Goal: Information Seeking & Learning: Understand process/instructions

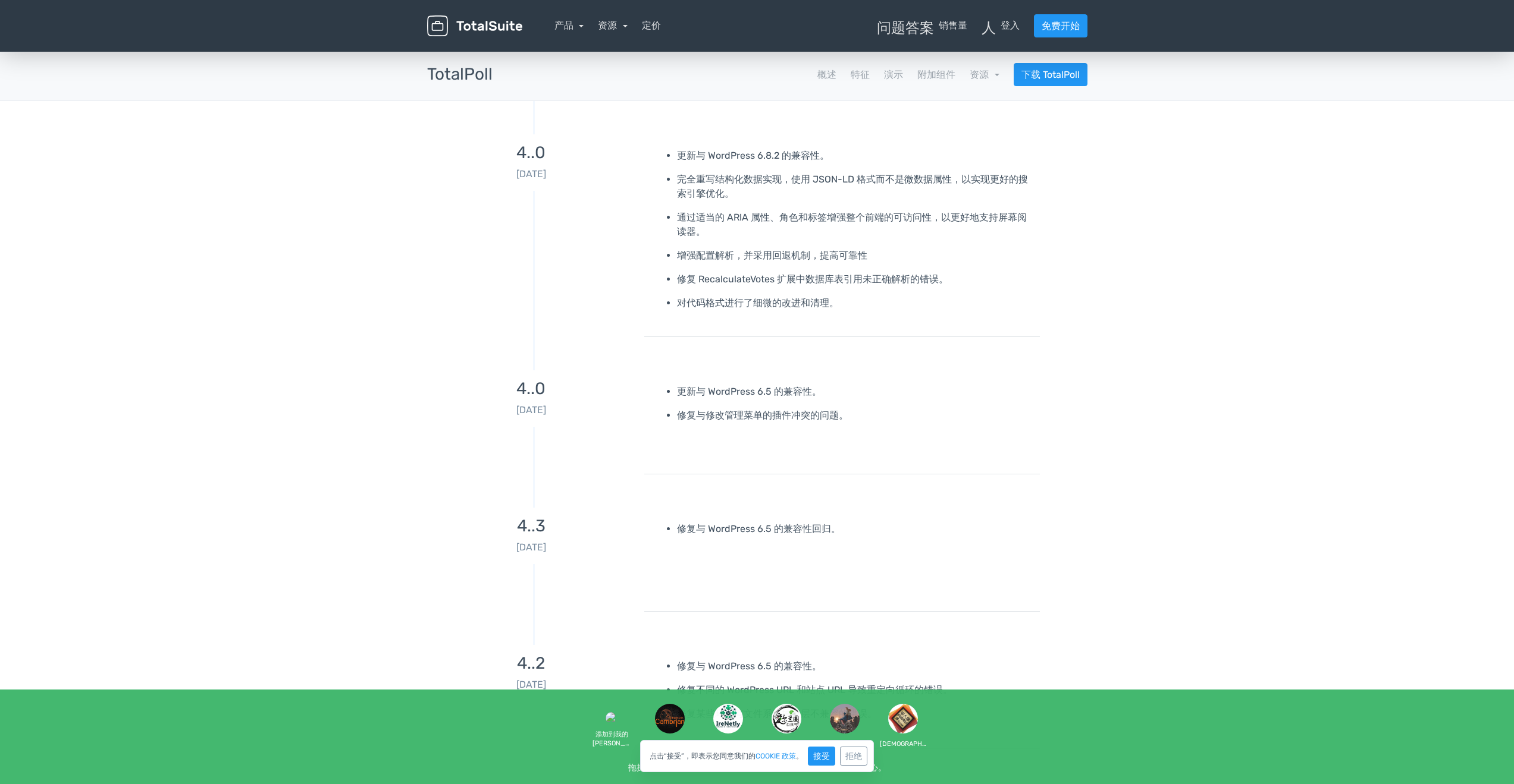
click at [980, 74] on font "资源" at bounding box center [979, 75] width 19 height 11
click at [970, 104] on link "学校 文档" at bounding box center [950, 107] width 95 height 34
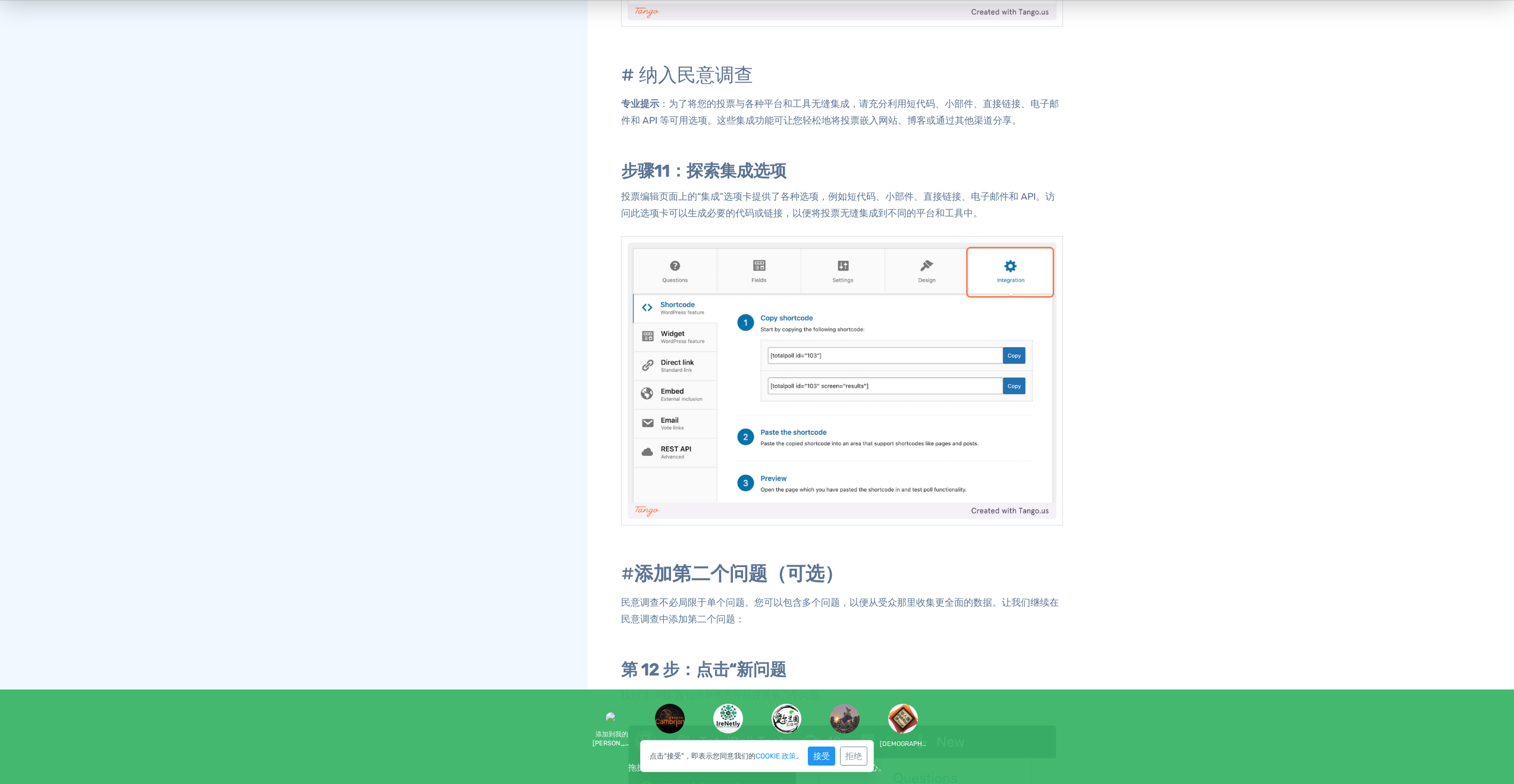
scroll to position [4062, 0]
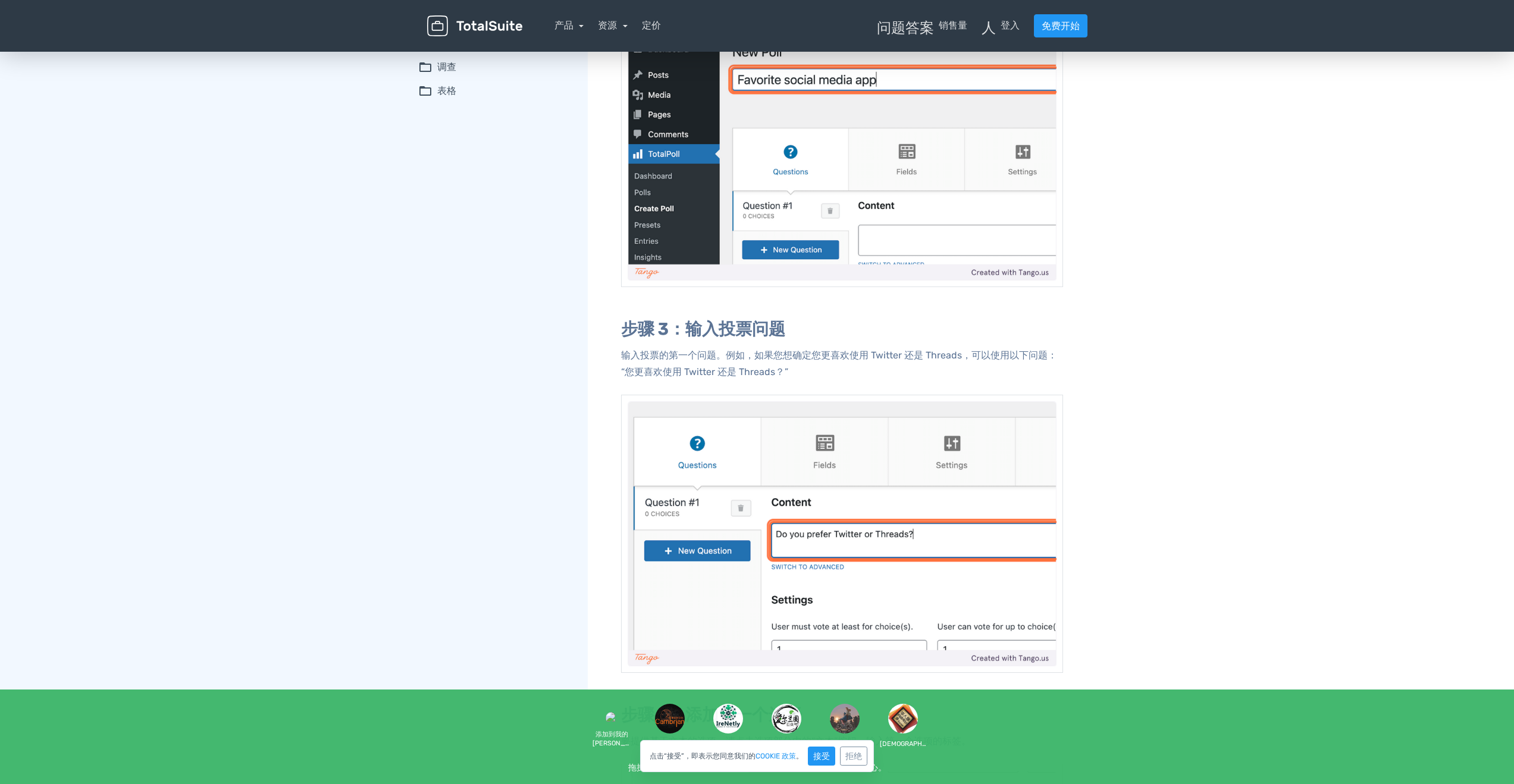
scroll to position [6189, 0]
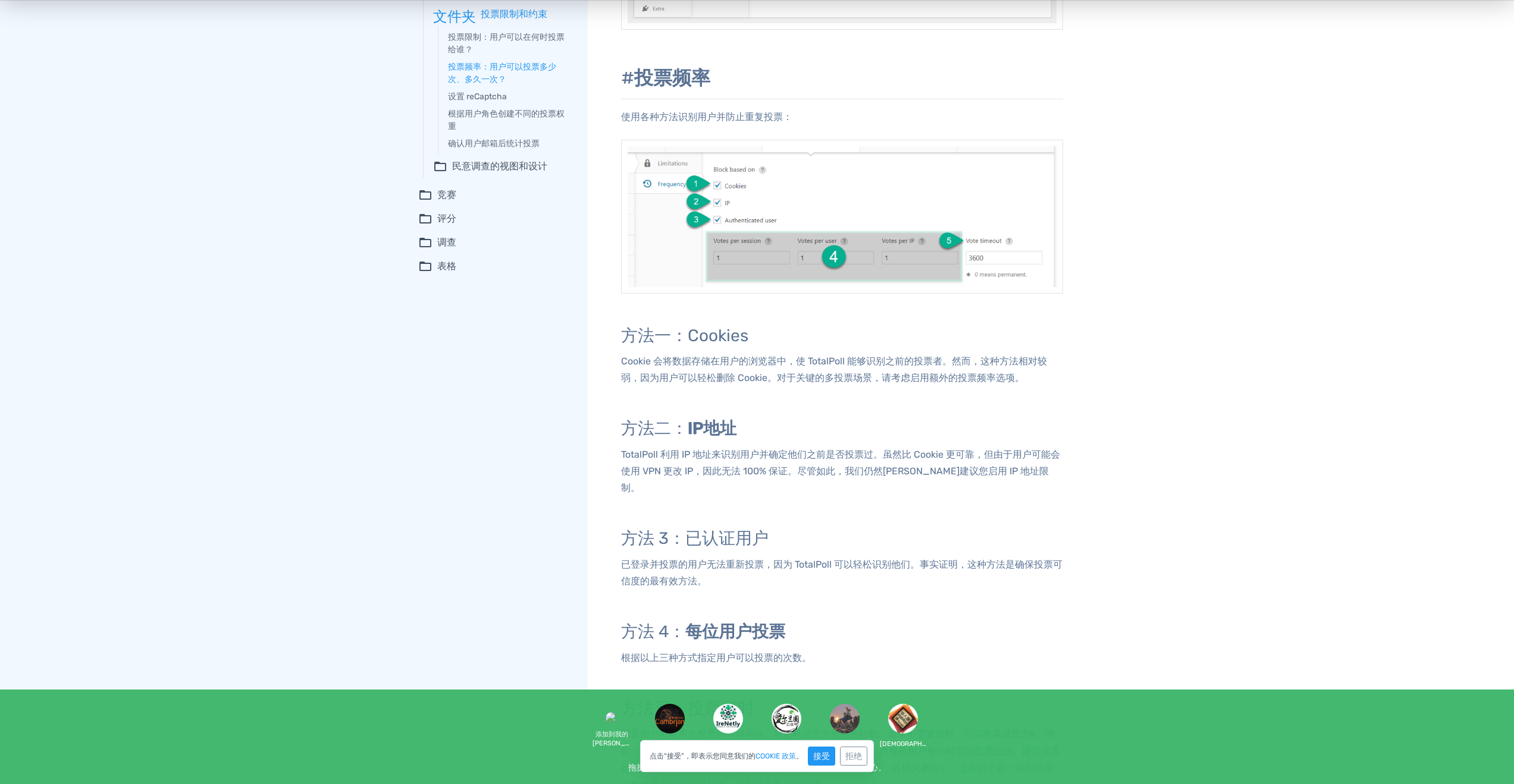
scroll to position [476, 0]
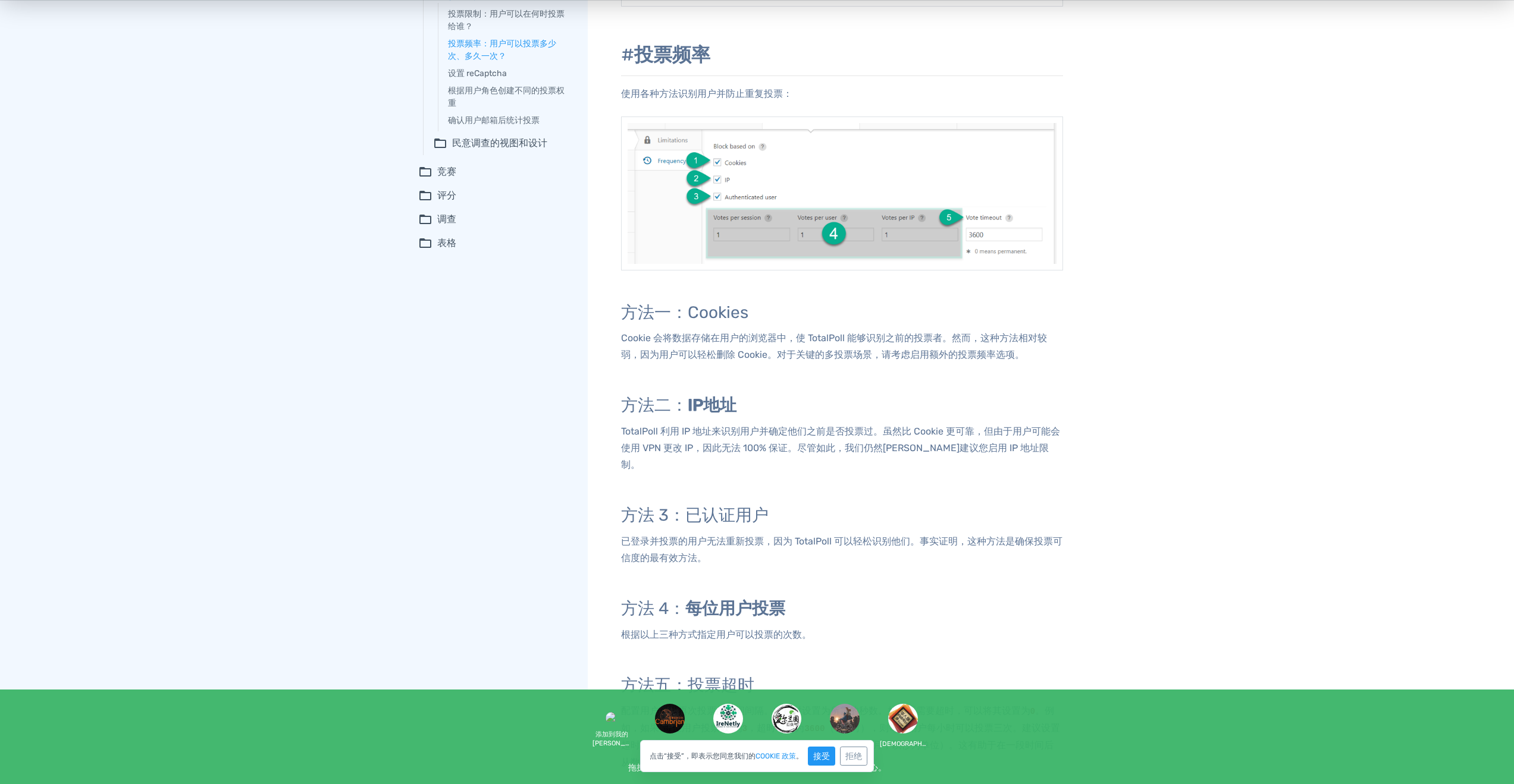
click at [418, 406] on div "文件夹 民意调查 添加问题和选择 自定义字段基础知识 设计定制 TotalPoll 中的民意调查发布 支持拖放操作 自定义字段高级设置 投票限制 投票通知 f…" at bounding box center [502, 237] width 169 height 1328
click at [1198, 386] on div "添加问题和选择 自定义字段基础知识 设计定制 TotalPoll 中的民意调查发布 支持拖放操作 自定义字段高级设置 投票限制 投票通知 民意调查迁移工具 入…" at bounding box center [757, 237] width 1514 height 1328
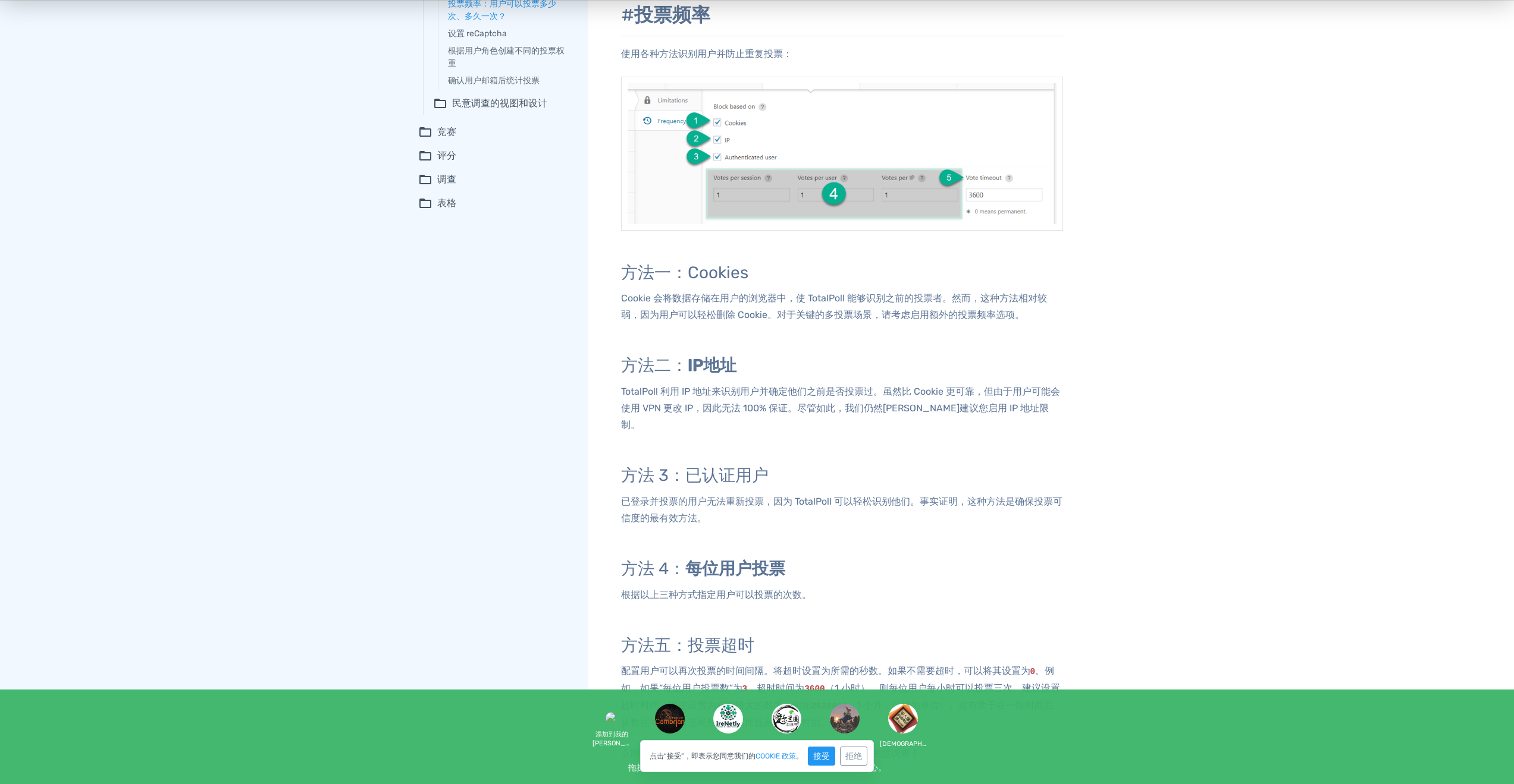
scroll to position [594, 0]
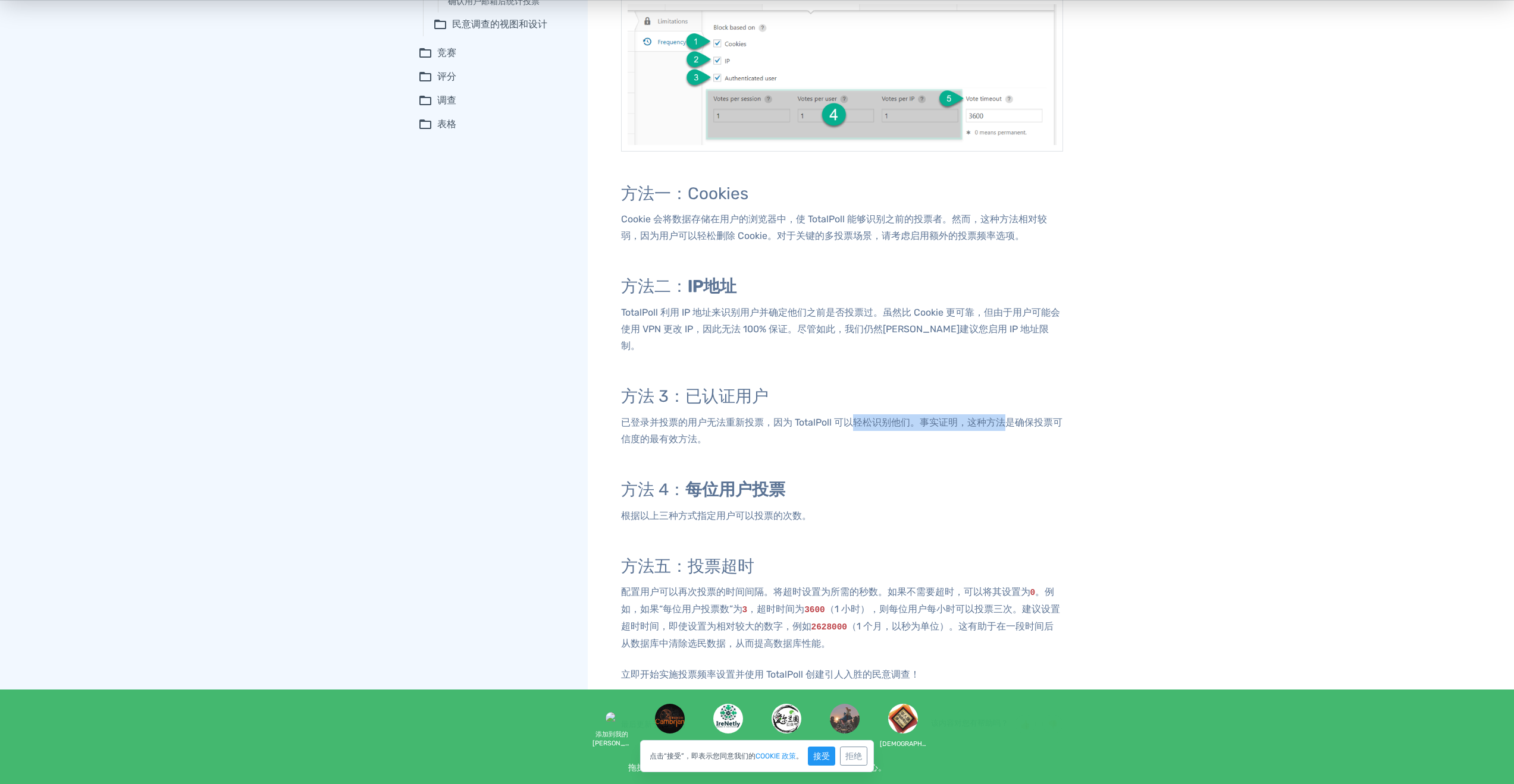
drag, startPoint x: 854, startPoint y: 400, endPoint x: 1001, endPoint y: 400, distance: 147.0
click at [1001, 417] on font "已登录并投票的用户无法重新投票，因为 TotalPoll 可以轻松识别他们。事实证明，这种方法是确保投票可信度的最有效方法。" at bounding box center [841, 431] width 442 height 28
drag, startPoint x: 640, startPoint y: 497, endPoint x: 830, endPoint y: 500, distance: 190.0
click at [830, 508] on p "根据以上三种方式指定用户可以投票的次数。" at bounding box center [841, 516] width 442 height 17
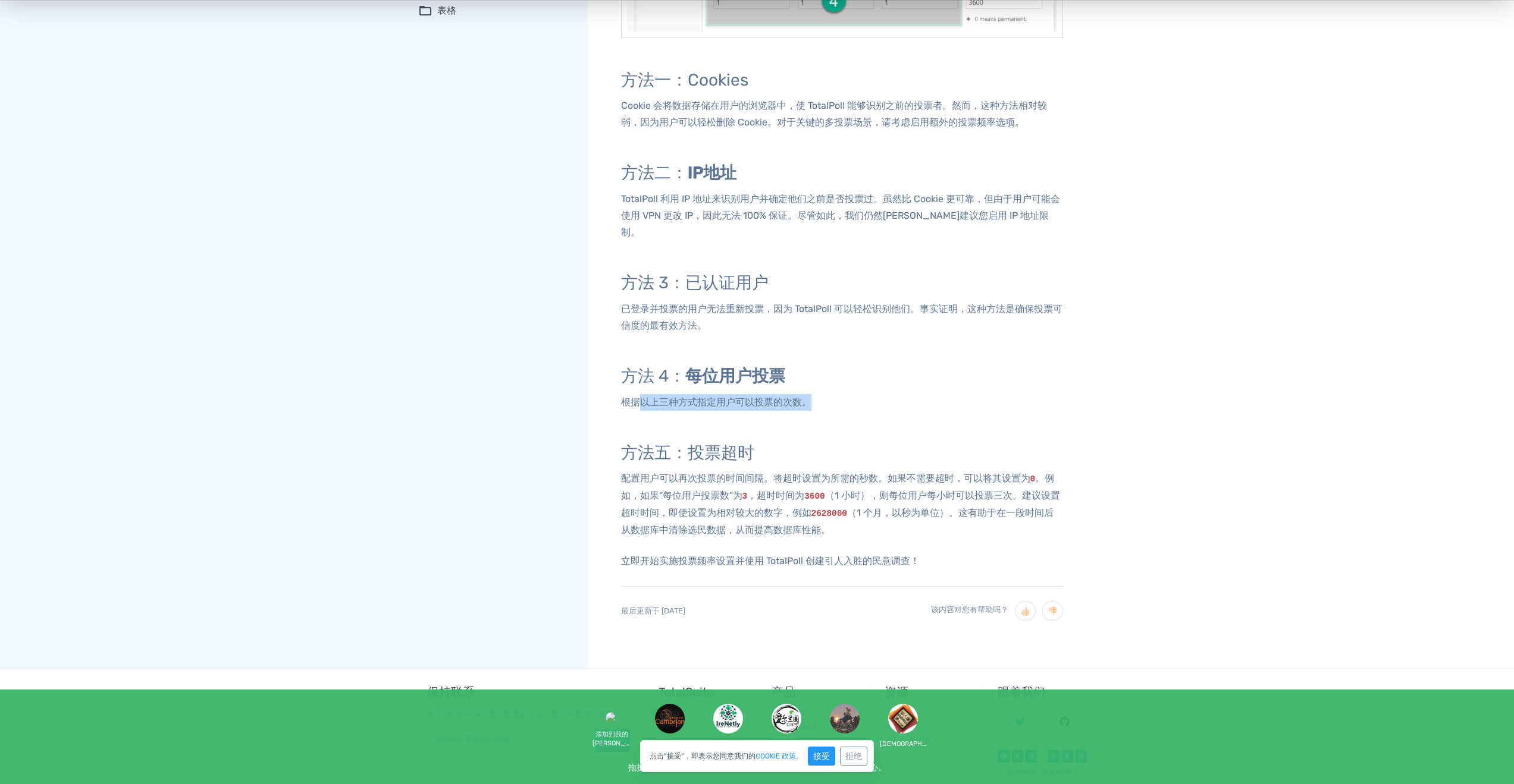
scroll to position [714, 0]
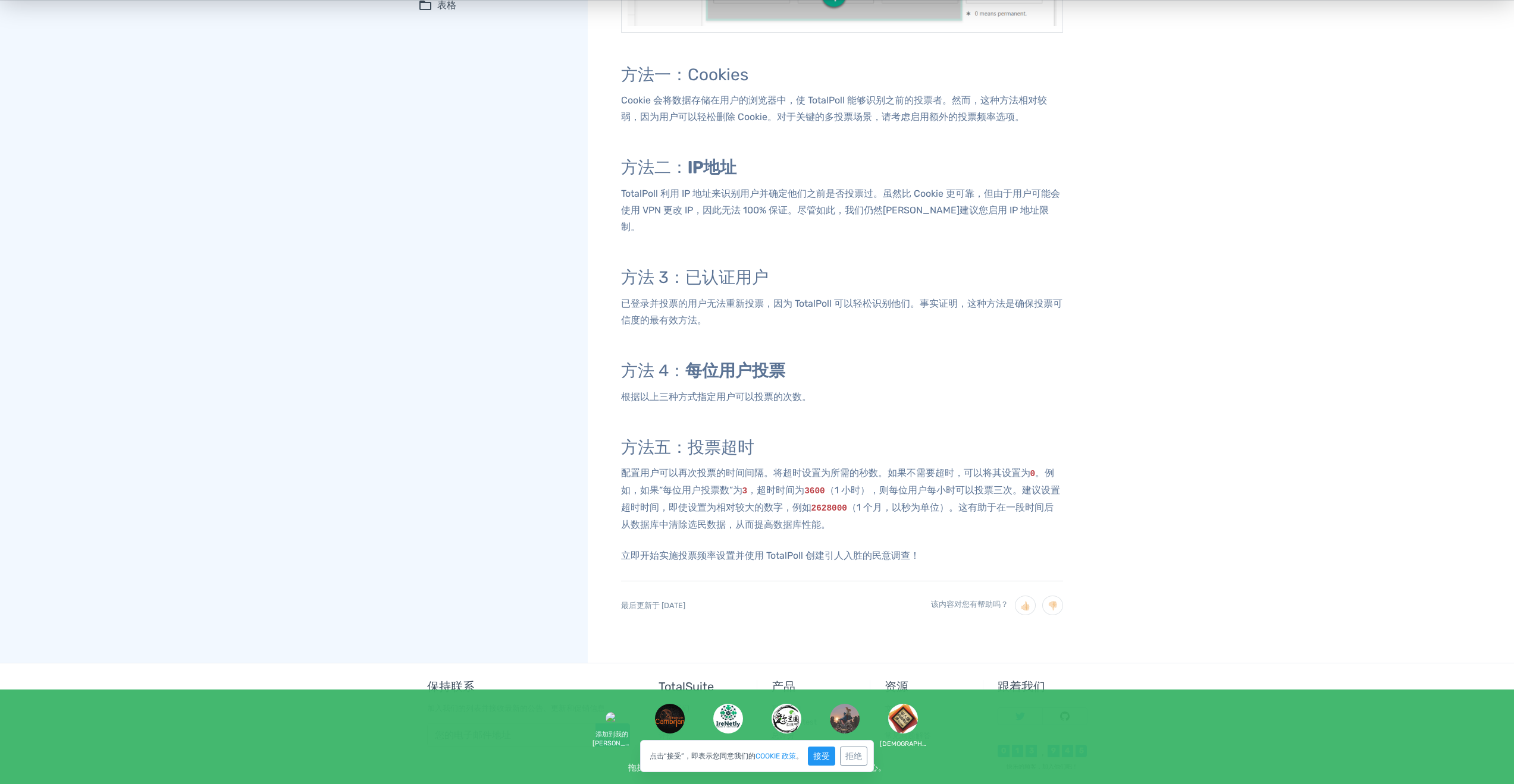
click at [698, 467] on font "配置用户可以再次投票的时间间隔。将超时设置为所需的秒数。如果不需要超时，可以将其设置为" at bounding box center [825, 472] width 409 height 11
drag, startPoint x: 868, startPoint y: 471, endPoint x: 1027, endPoint y: 474, distance: 159.0
click at [1027, 485] on font "（1 小时），则每位用户每小时可以投票三次。建议设置超时时间，即使设置为相对较大的数字，例如" at bounding box center [840, 499] width 439 height 29
drag, startPoint x: 660, startPoint y: 490, endPoint x: 990, endPoint y: 483, distance: 330.1
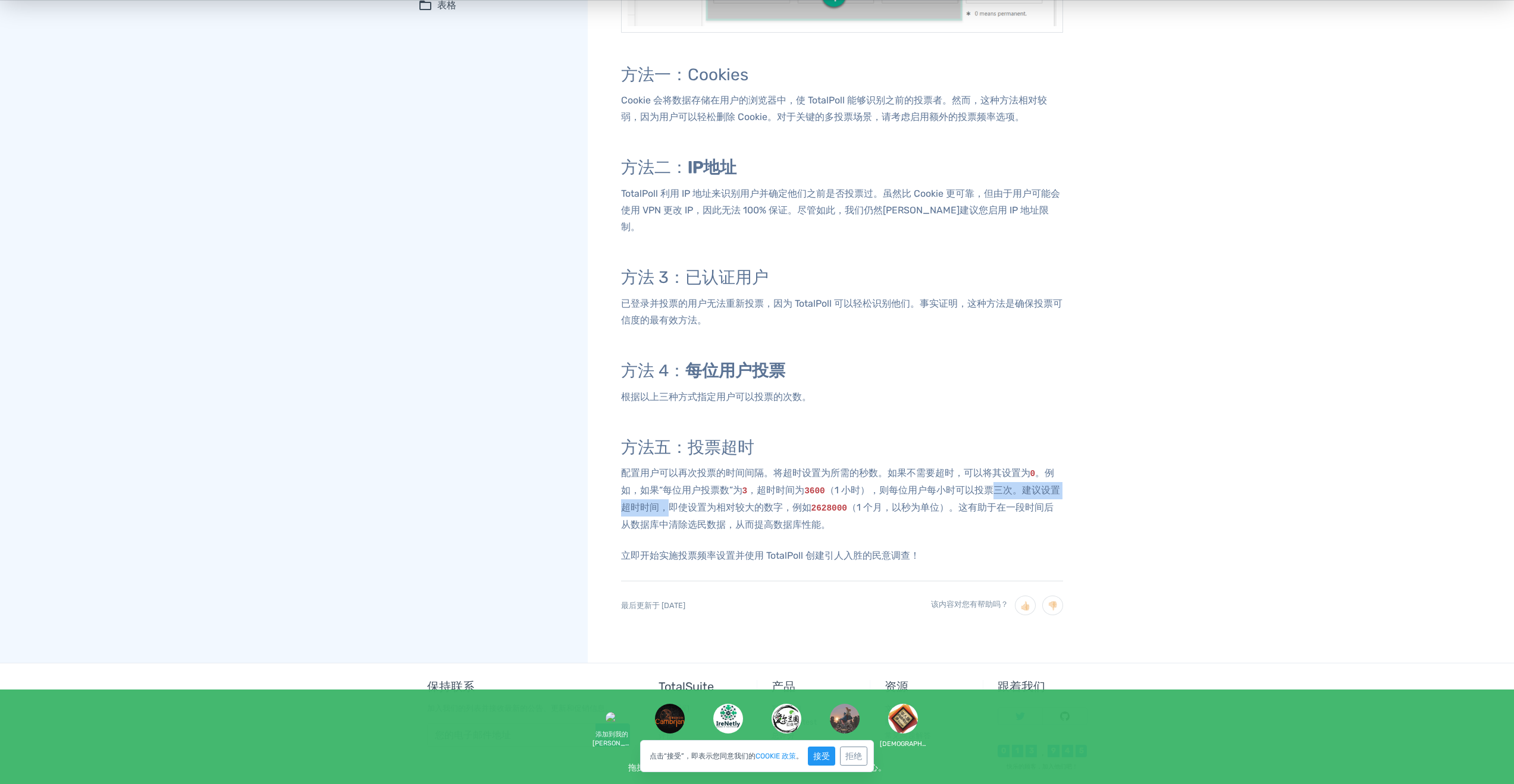
click at [990, 483] on p "配置用户可以再次投票的时间间隔。将超时设置为所需的秒数。如果不需要超时，可以将其设置为 0 。例如，如果“每位用户投票数”为 3 ，超时时间为 3600 （1…" at bounding box center [841, 500] width 442 height 68
drag, startPoint x: 624, startPoint y: 536, endPoint x: 929, endPoint y: 534, distance: 305.0
click at [929, 548] on p "立即开始实施投票频率设置并使用 TotalPoll 创建引人入胜的民意调查！" at bounding box center [841, 556] width 442 height 17
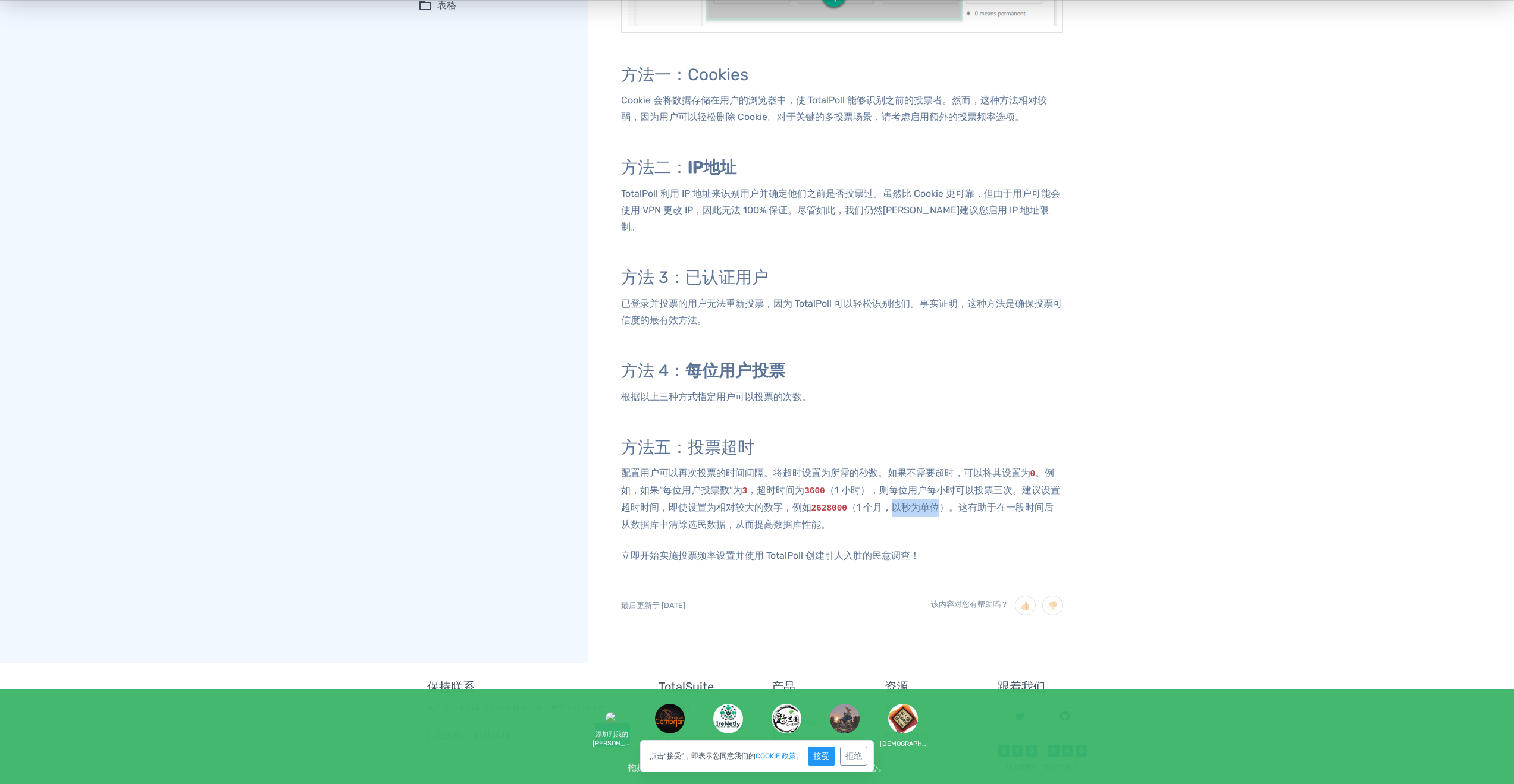
drag, startPoint x: 923, startPoint y: 493, endPoint x: 883, endPoint y: 492, distance: 40.0
click at [883, 502] on font "（1 个月，以秒为单位）。这有助于在一段时间后从数据库中清除选民数据，从而提高数据库性能。" at bounding box center [837, 516] width 432 height 29
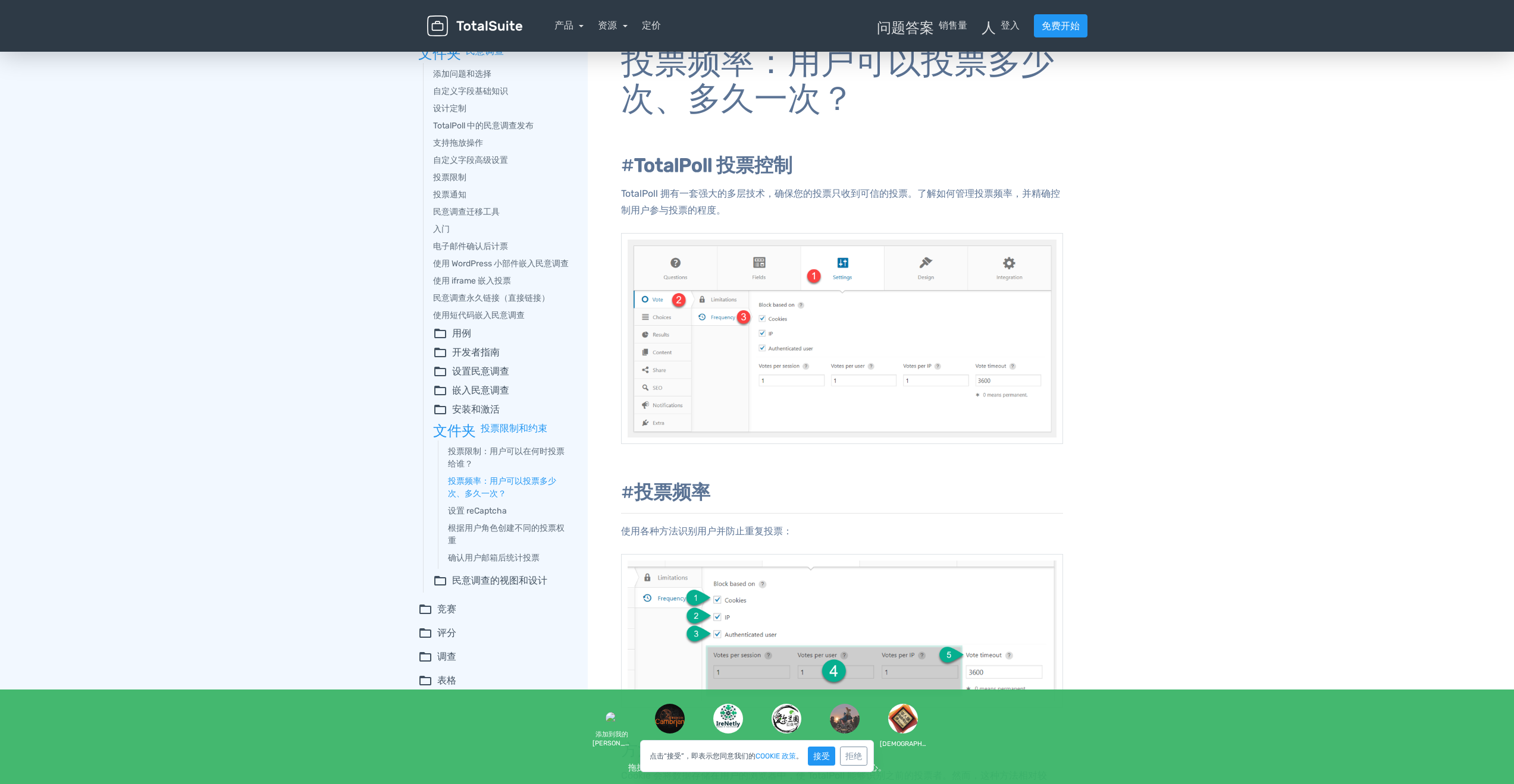
scroll to position [60, 0]
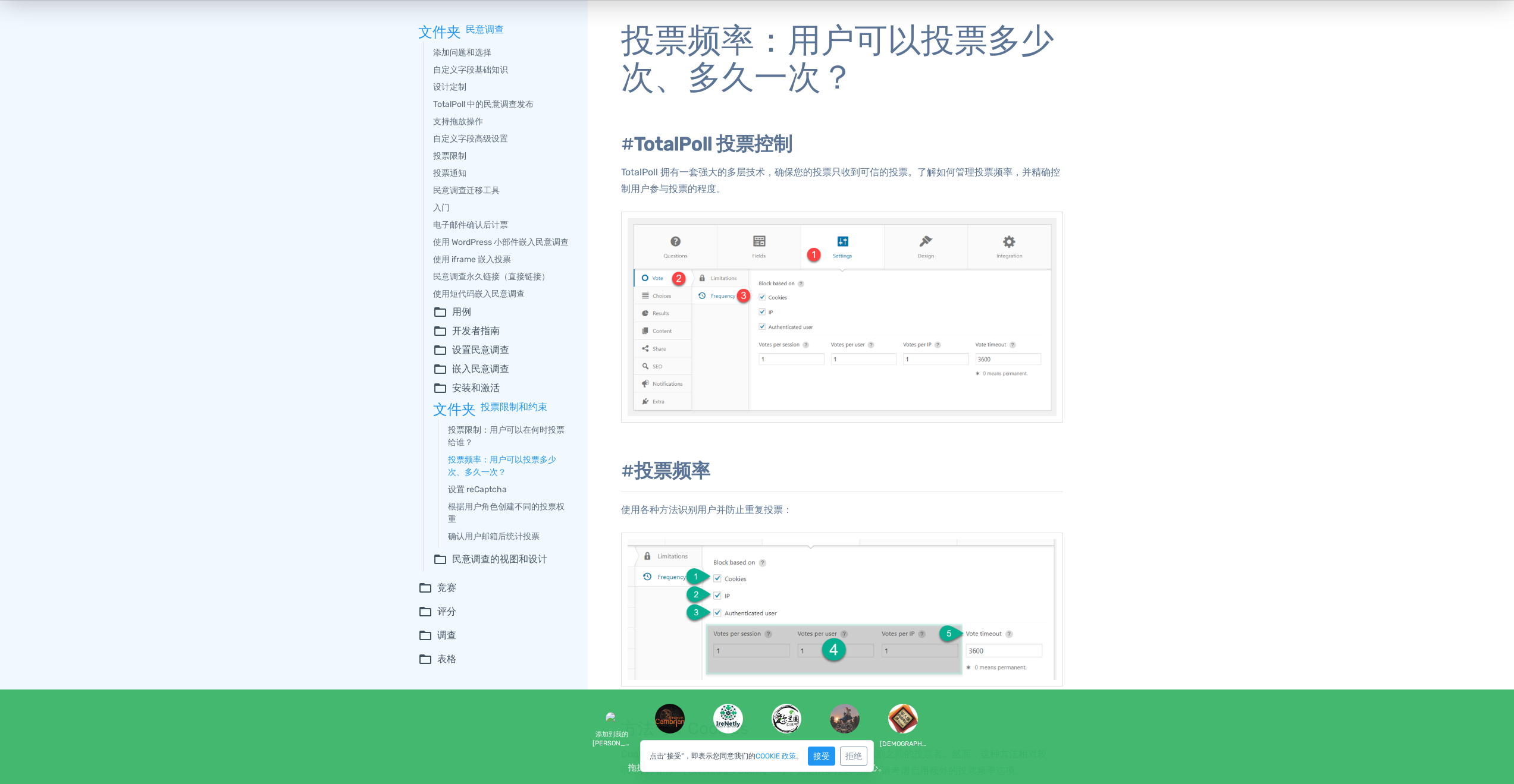
click at [1104, 316] on div "添加问题和选择 自定义字段基础知识 设计定制 TotalPoll 中的民意调查发布 支持拖放操作 自定义字段高级设置 投票限制 投票通知 民意调查迁移工具 入…" at bounding box center [757, 653] width 1514 height 1328
click at [1124, 313] on div "添加问题和选择 自定义字段基础知识 设计定制 TotalPoll 中的民意调查发布 支持拖放操作 自定义字段高级设置 投票限制 投票通知 民意调查迁移工具 入…" at bounding box center [757, 653] width 1514 height 1328
click at [1122, 326] on div "添加问题和选择 自定义字段基础知识 设计定制 TotalPoll 中的民意调查发布 支持拖放操作 自定义字段高级设置 投票限制 投票通知 民意调查迁移工具 入…" at bounding box center [757, 653] width 1514 height 1328
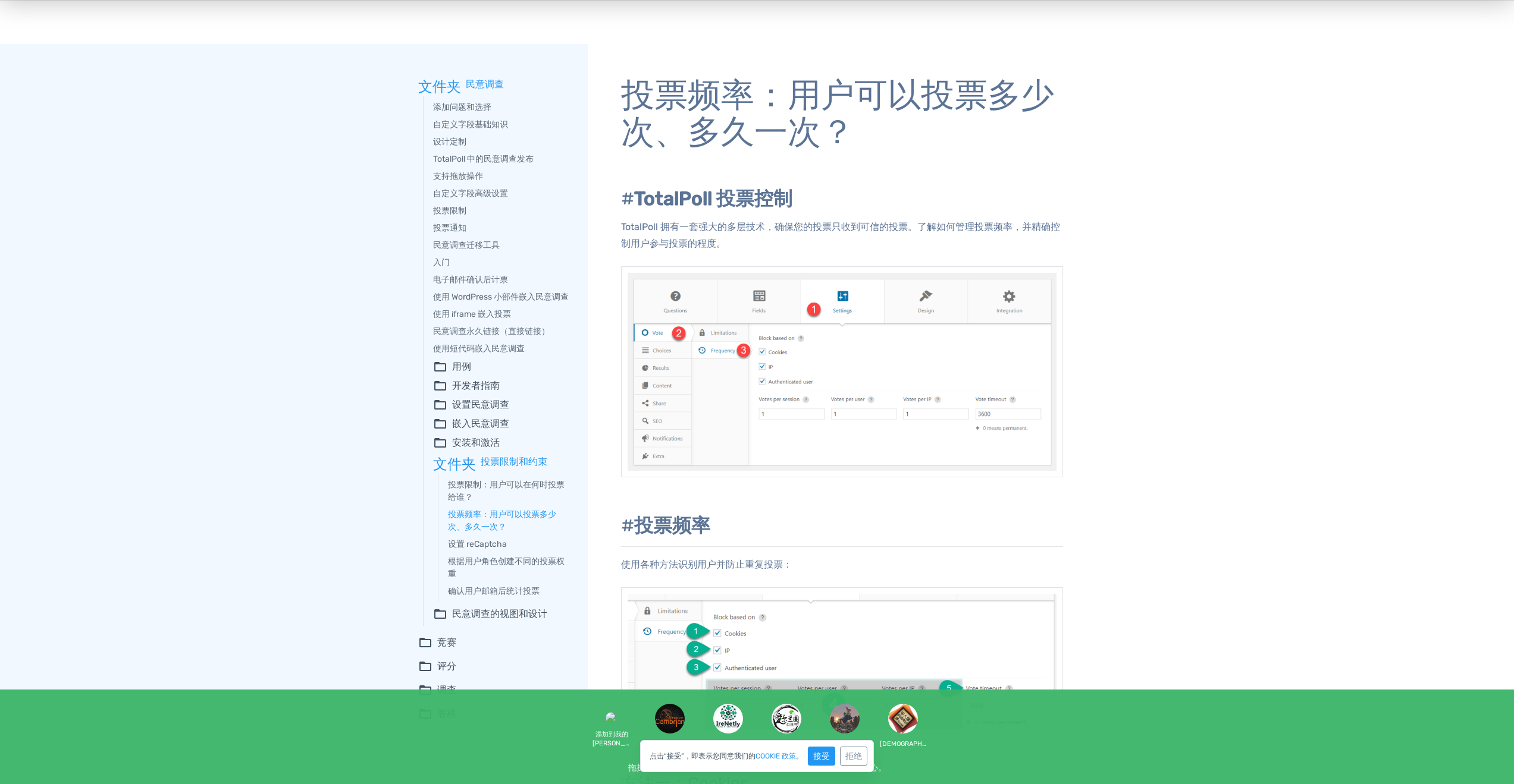
scroll to position [0, 0]
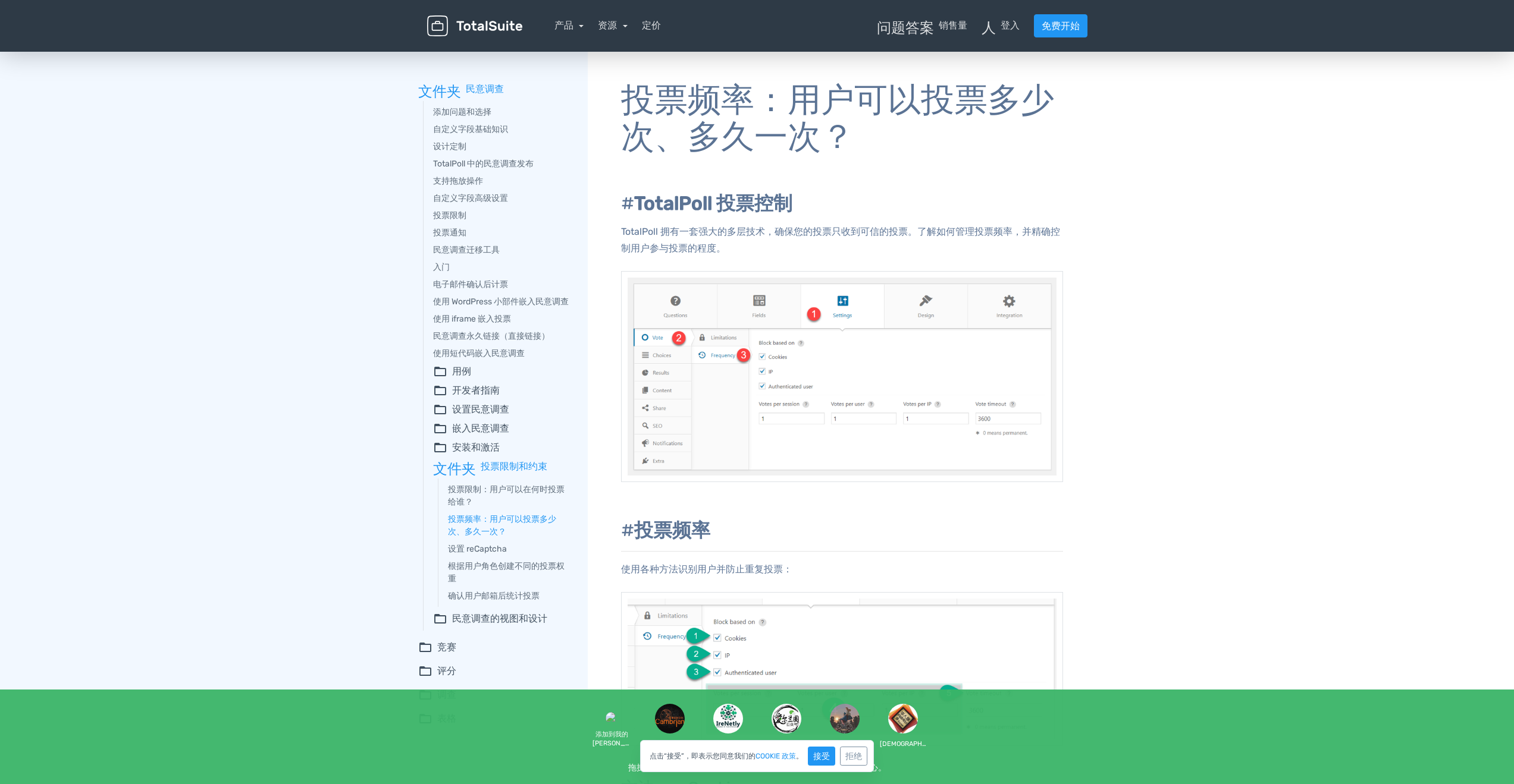
click at [1098, 393] on div "添加问题和选择 自定义字段基础知识 设计定制 TotalPoll 中的民意调查发布 支持拖放操作 自定义字段高级设置 投票限制 投票通知 民意调查迁移工具 入…" at bounding box center [757, 713] width 1514 height 1328
click at [1106, 426] on div "添加问题和选择 自定义字段基础知识 设计定制 TotalPoll 中的民意调查发布 支持拖放操作 自定义字段高级设置 投票限制 投票通知 民意调查迁移工具 入…" at bounding box center [757, 713] width 1514 height 1328
click at [1215, 370] on div "添加问题和选择 自定义字段基础知识 设计定制 TotalPoll 中的民意调查发布 支持拖放操作 自定义字段高级设置 投票限制 投票通知 民意调查迁移工具 入…" at bounding box center [757, 713] width 1514 height 1328
drag, startPoint x: 1356, startPoint y: 266, endPoint x: 1078, endPoint y: 300, distance: 280.1
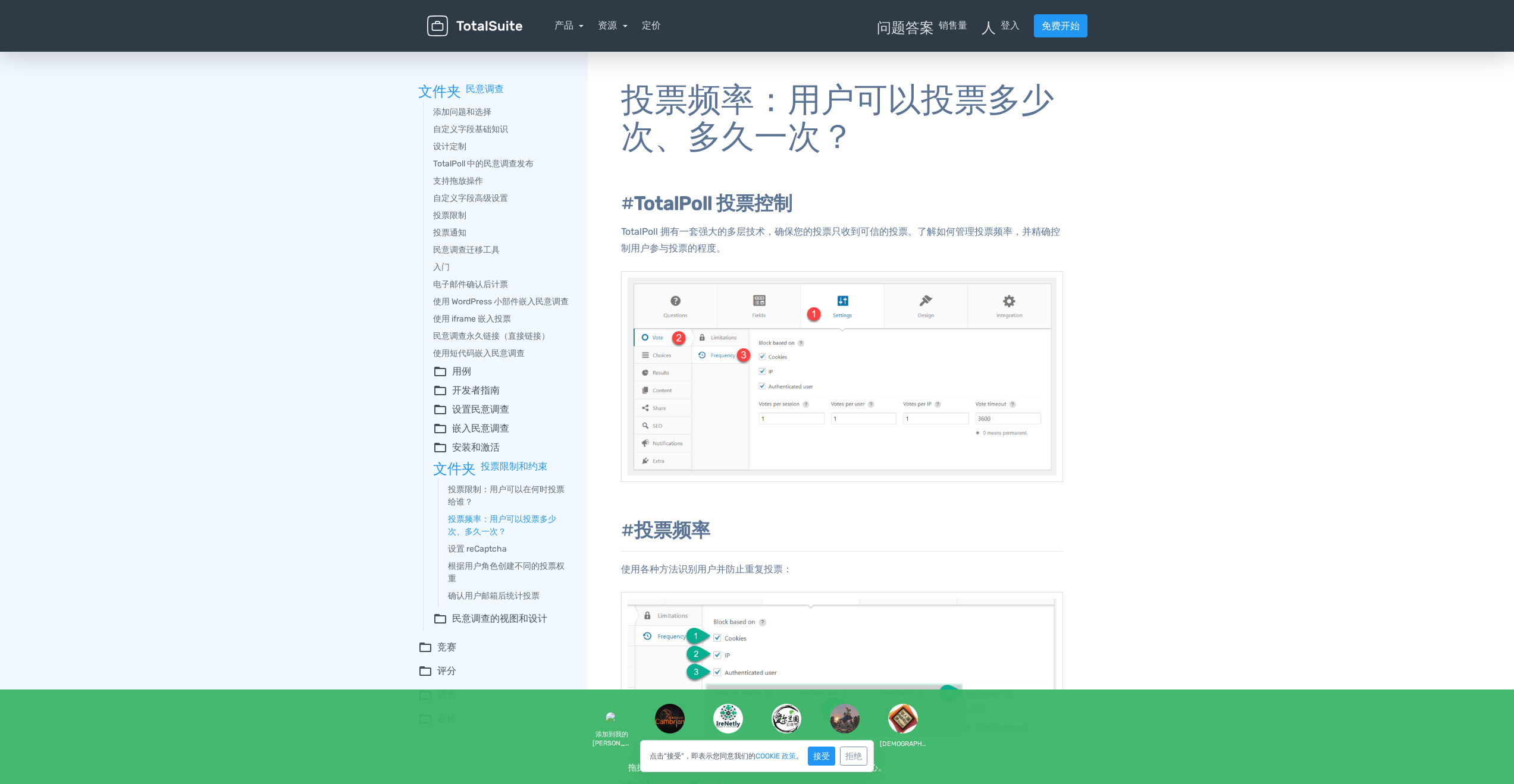
click at [1356, 266] on div "添加问题和选择 自定义字段基础知识 设计定制 TotalPoll 中的民意调查发布 支持拖放操作 自定义字段高级设置 投票限制 投票通知 民意调查迁移工具 入…" at bounding box center [757, 713] width 1514 height 1328
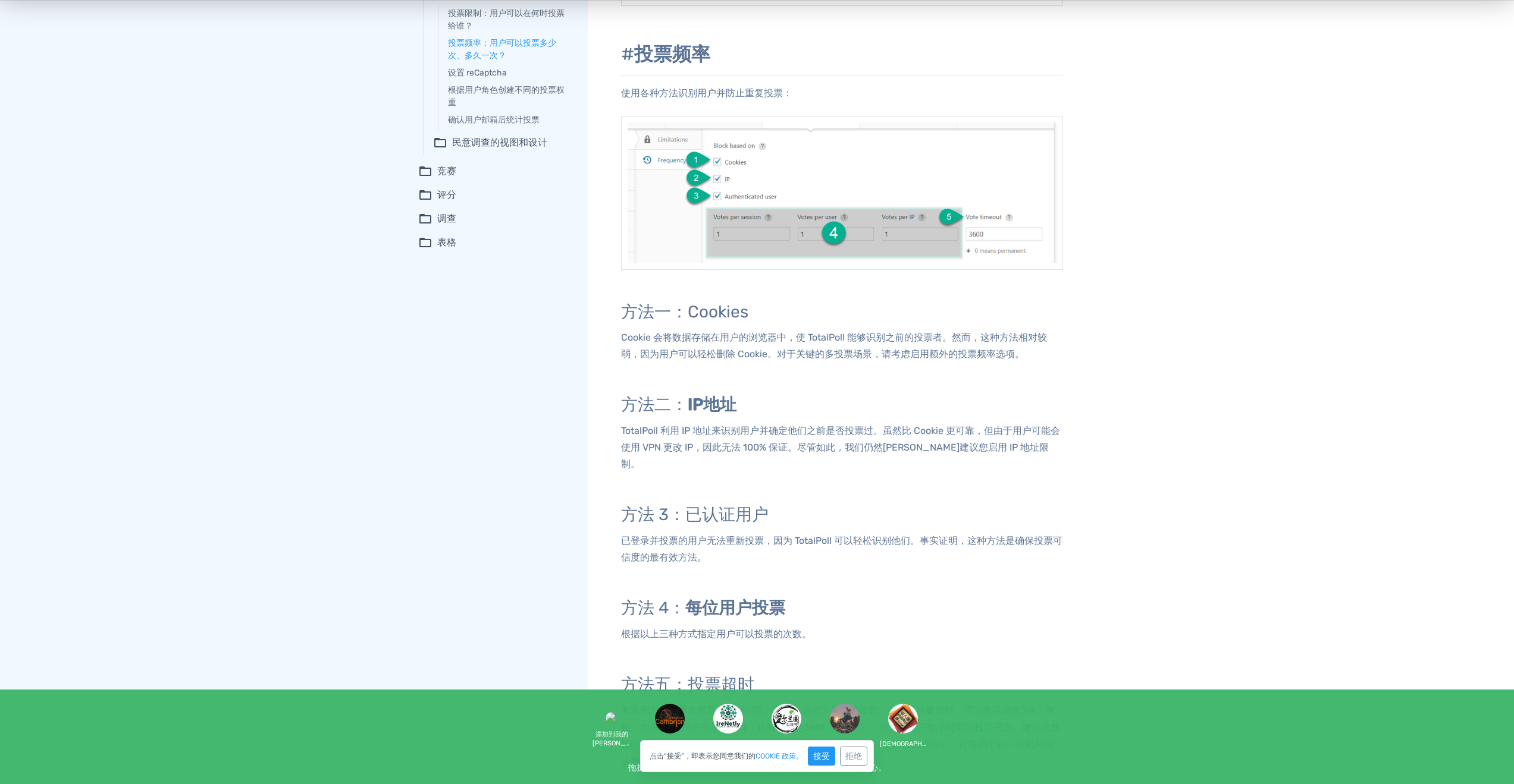
scroll to position [766, 0]
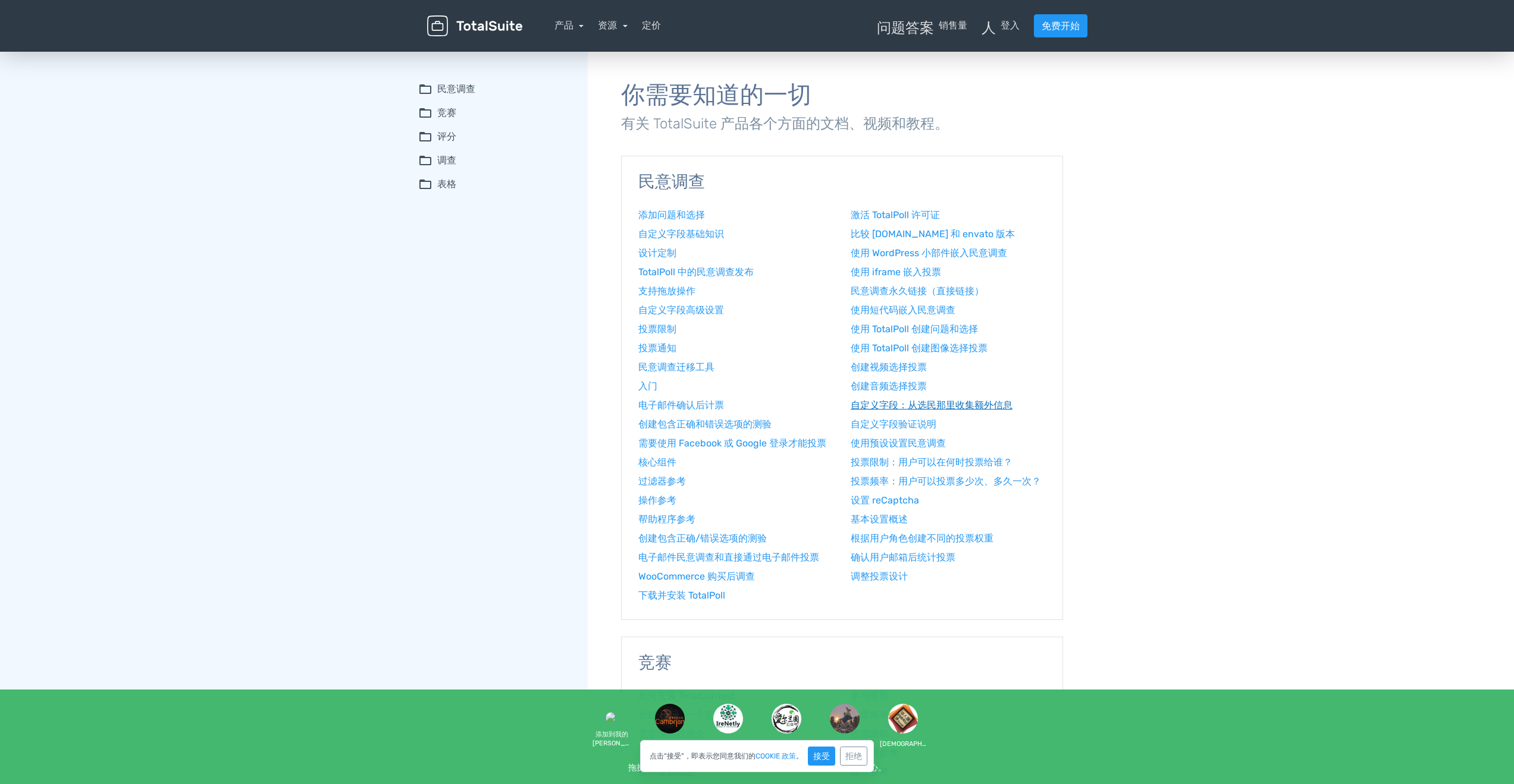
click at [978, 406] on font "自定义字段：从选民那里收集额外信息" at bounding box center [932, 405] width 162 height 11
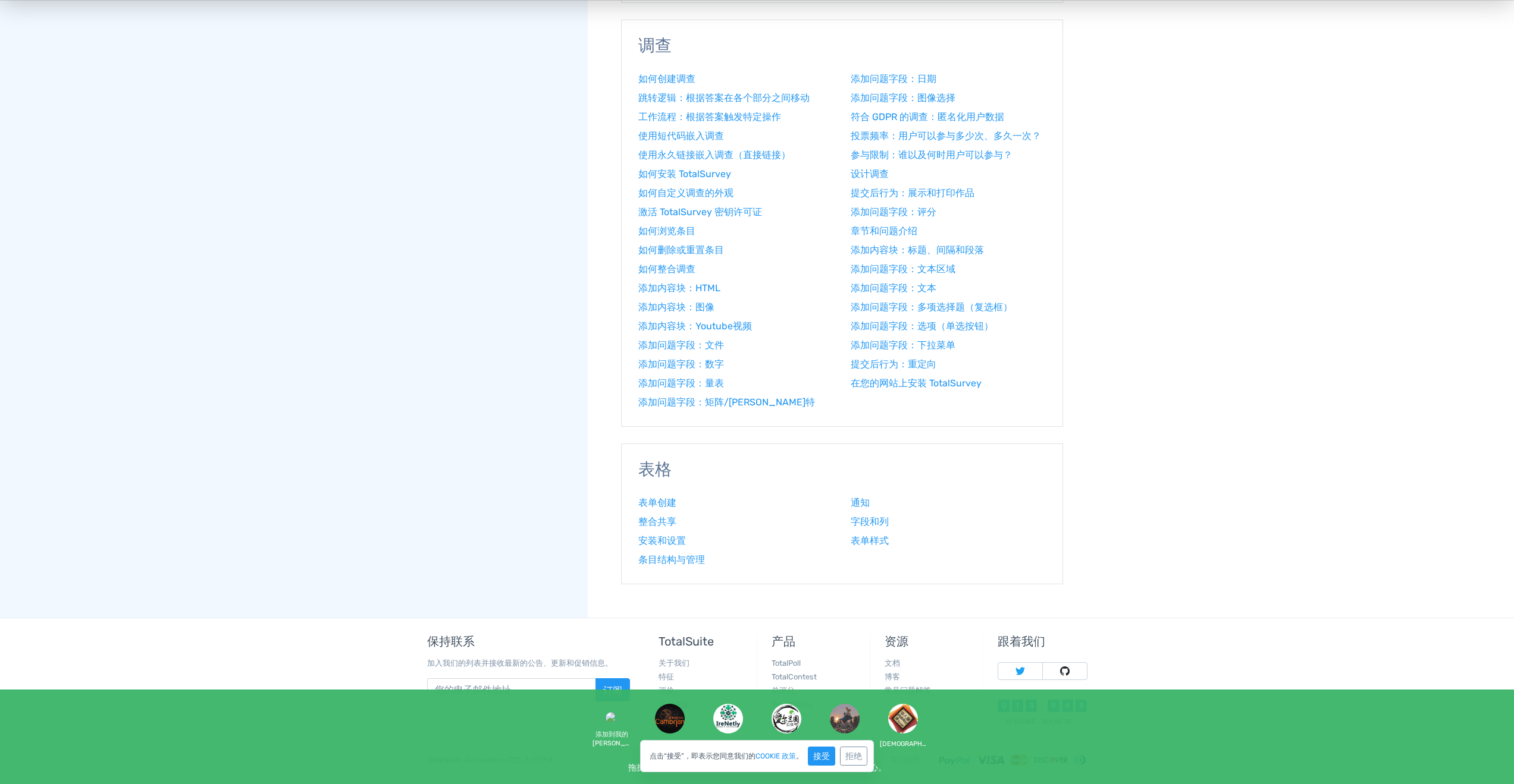
scroll to position [952, 0]
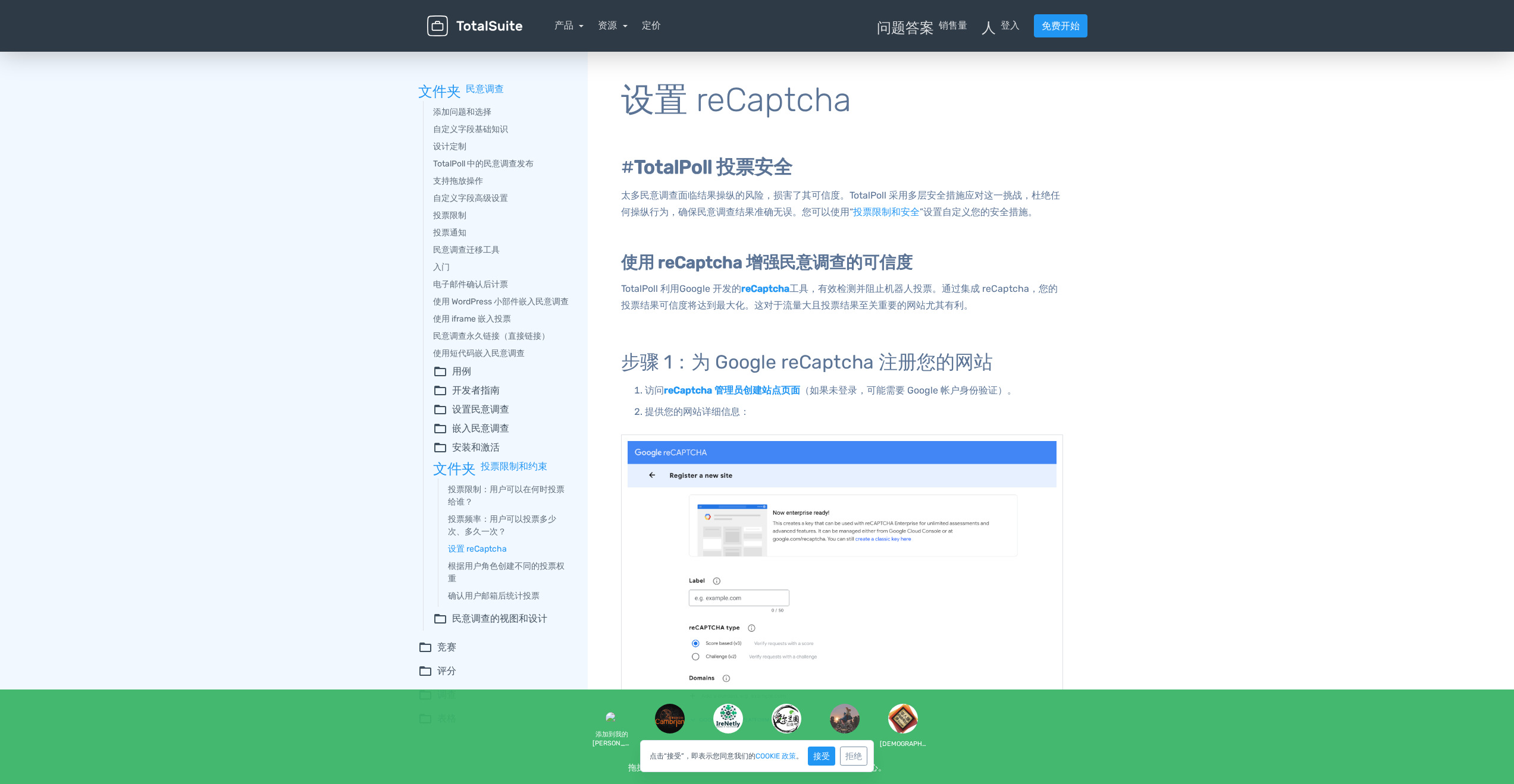
scroll to position [60, 0]
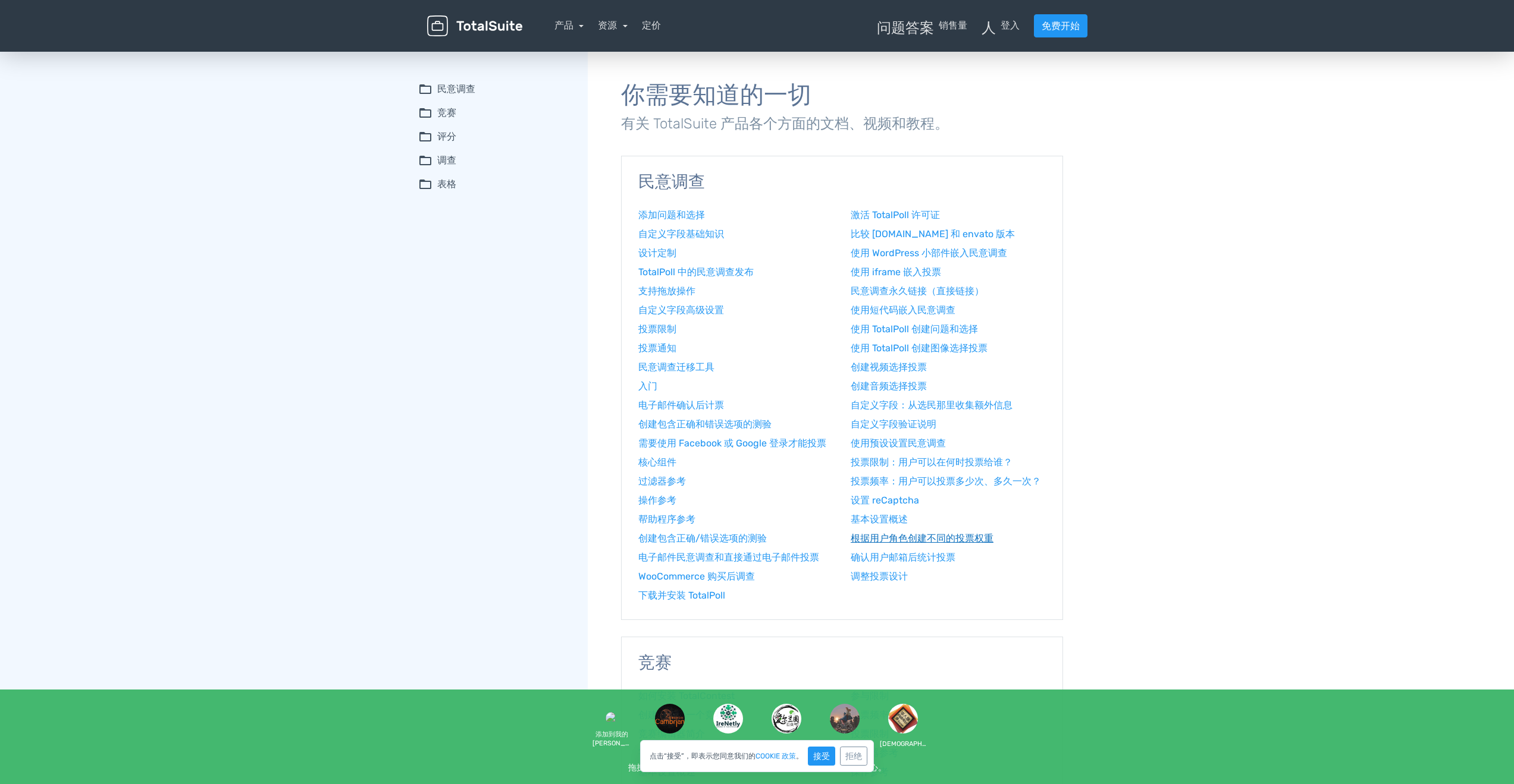
click at [949, 532] on link "根据用户角色创建不同的投票权重" at bounding box center [948, 539] width 195 height 14
click at [945, 533] on font "根据用户角色创建不同的投票权重" at bounding box center [922, 538] width 143 height 11
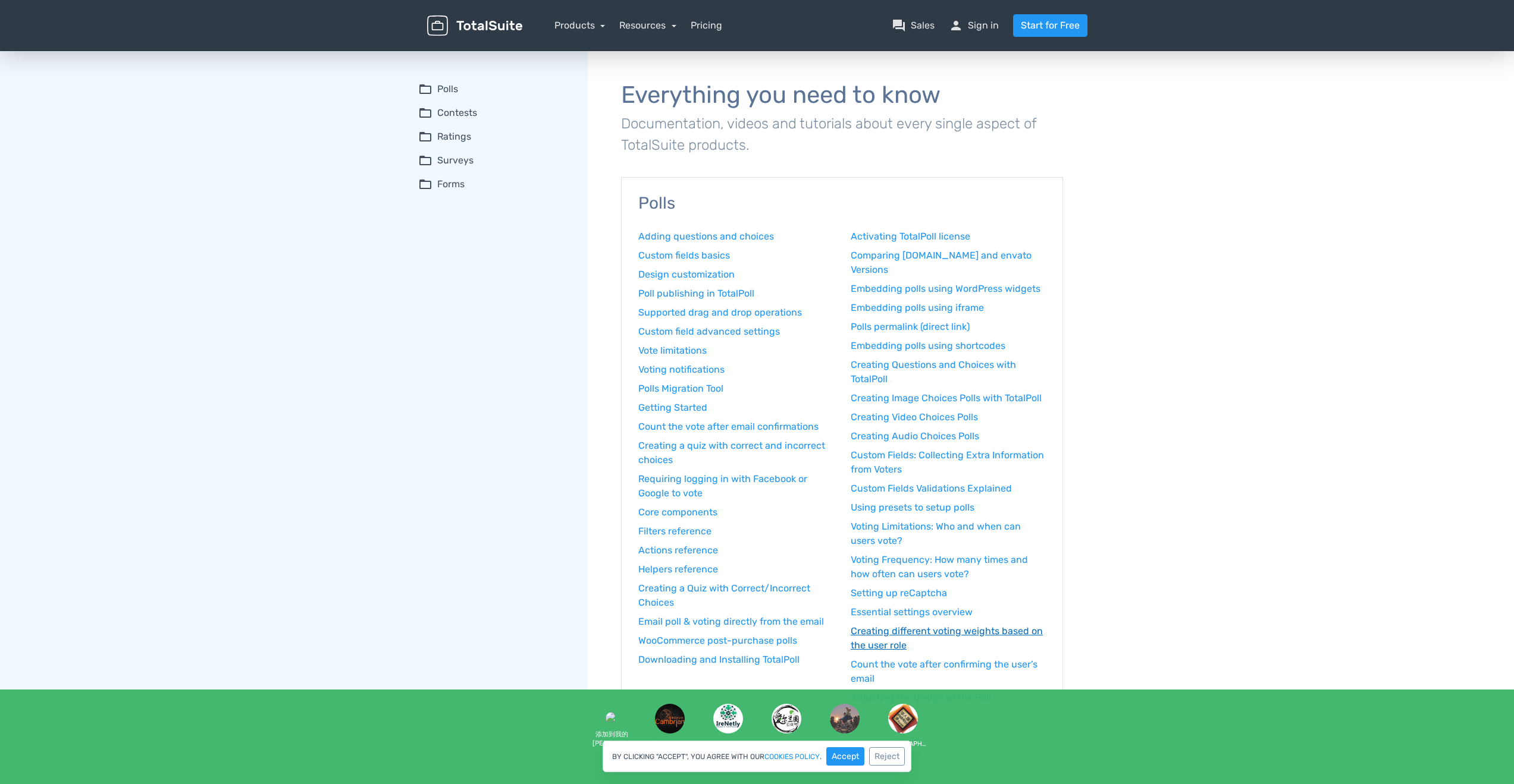
click at [985, 624] on link "Creating different voting weights based on the user role" at bounding box center [948, 638] width 195 height 29
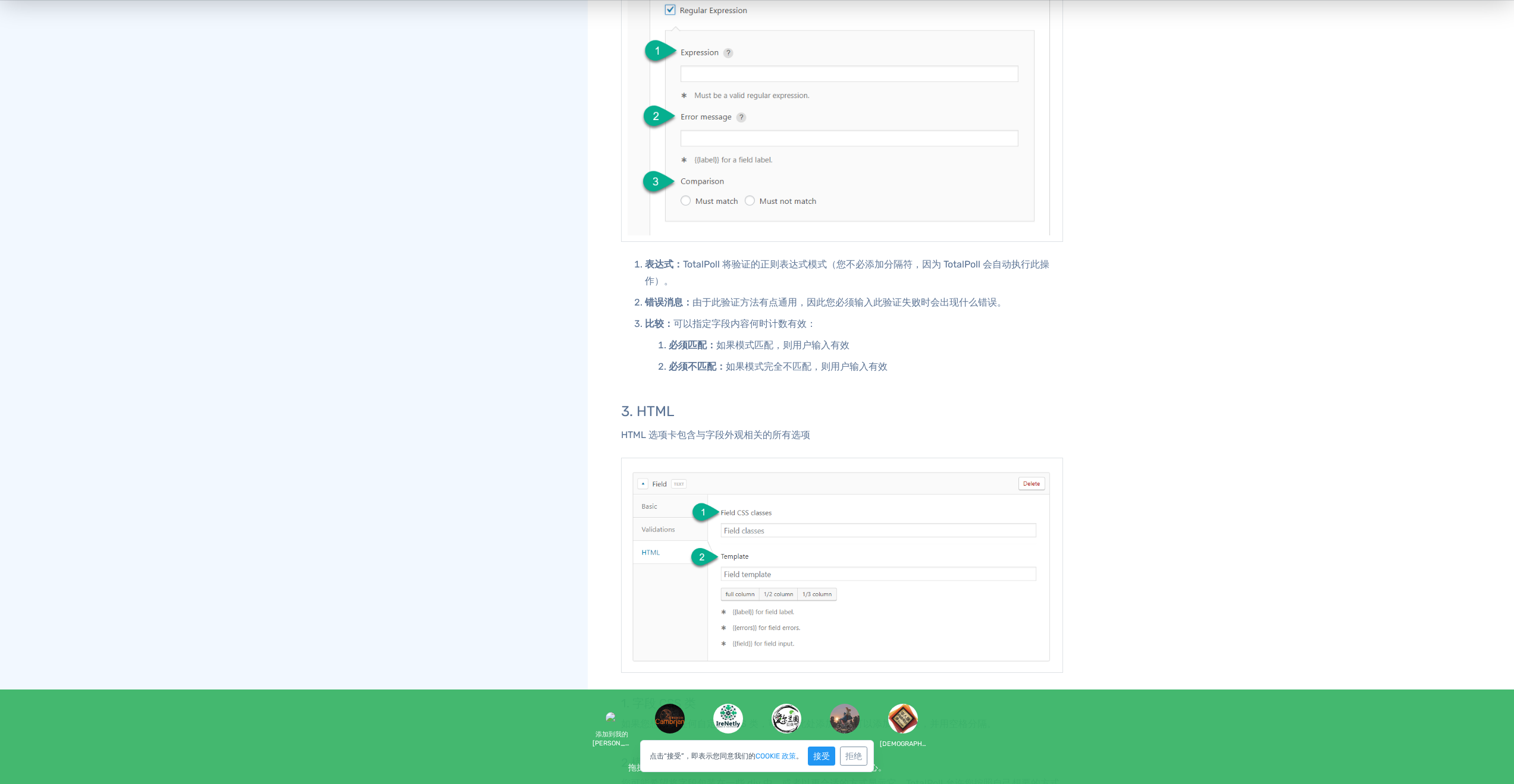
scroll to position [2855, 0]
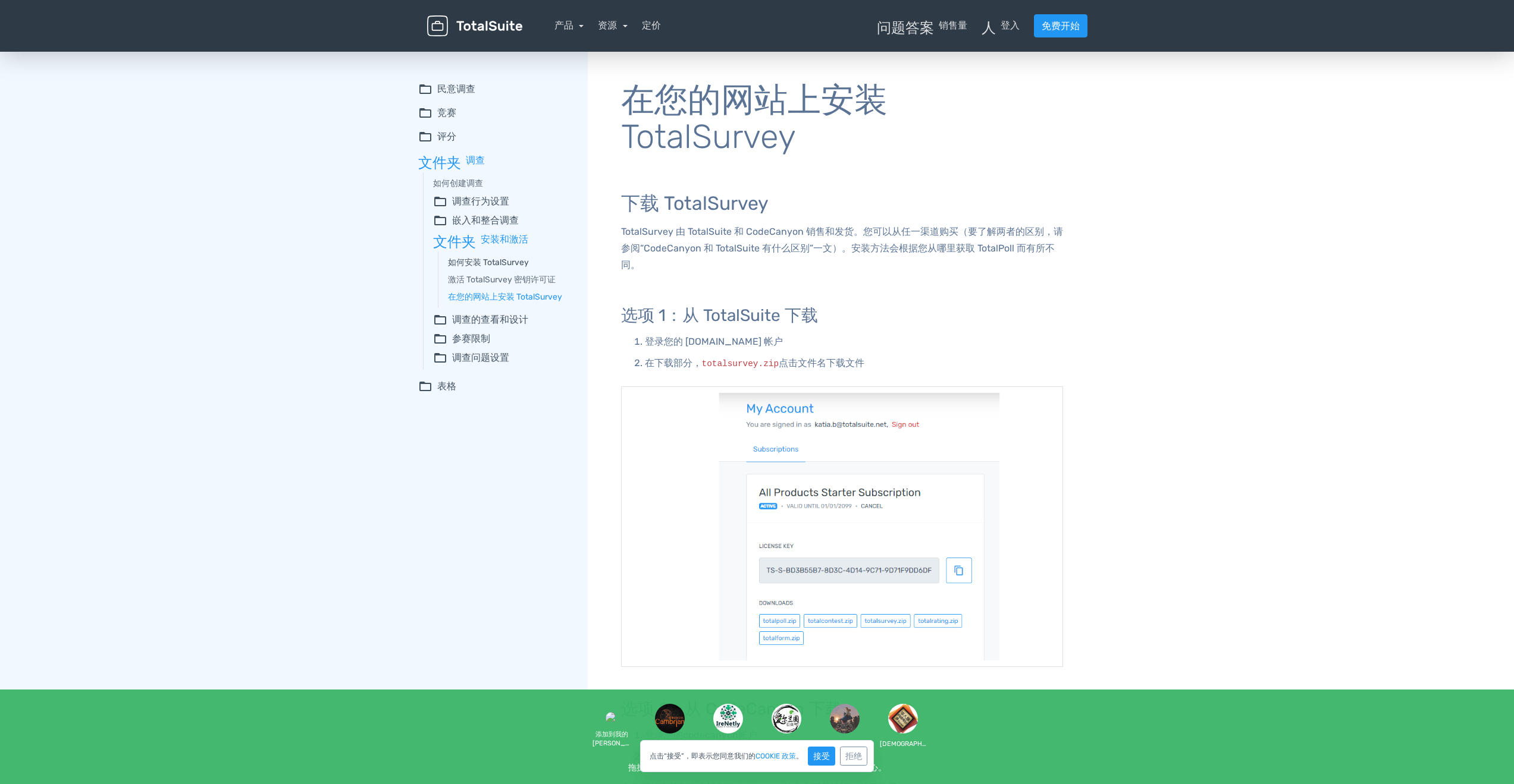
click at [501, 262] on font "如何安装 TotalSurvey" at bounding box center [488, 263] width 81 height 11
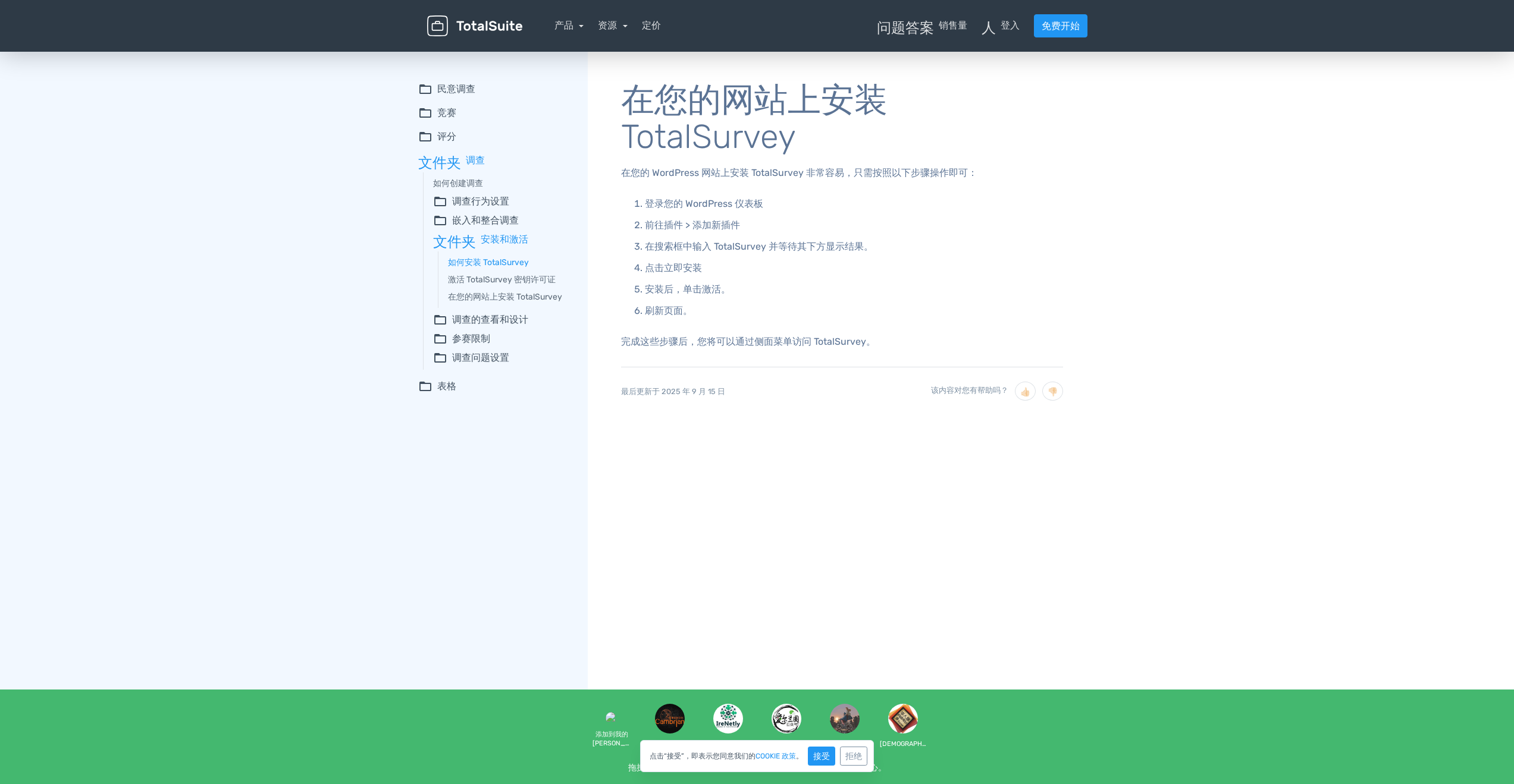
click at [514, 355] on summary "folder_open 调查问题设置" at bounding box center [501, 358] width 138 height 14
